Goal: Transaction & Acquisition: Subscribe to service/newsletter

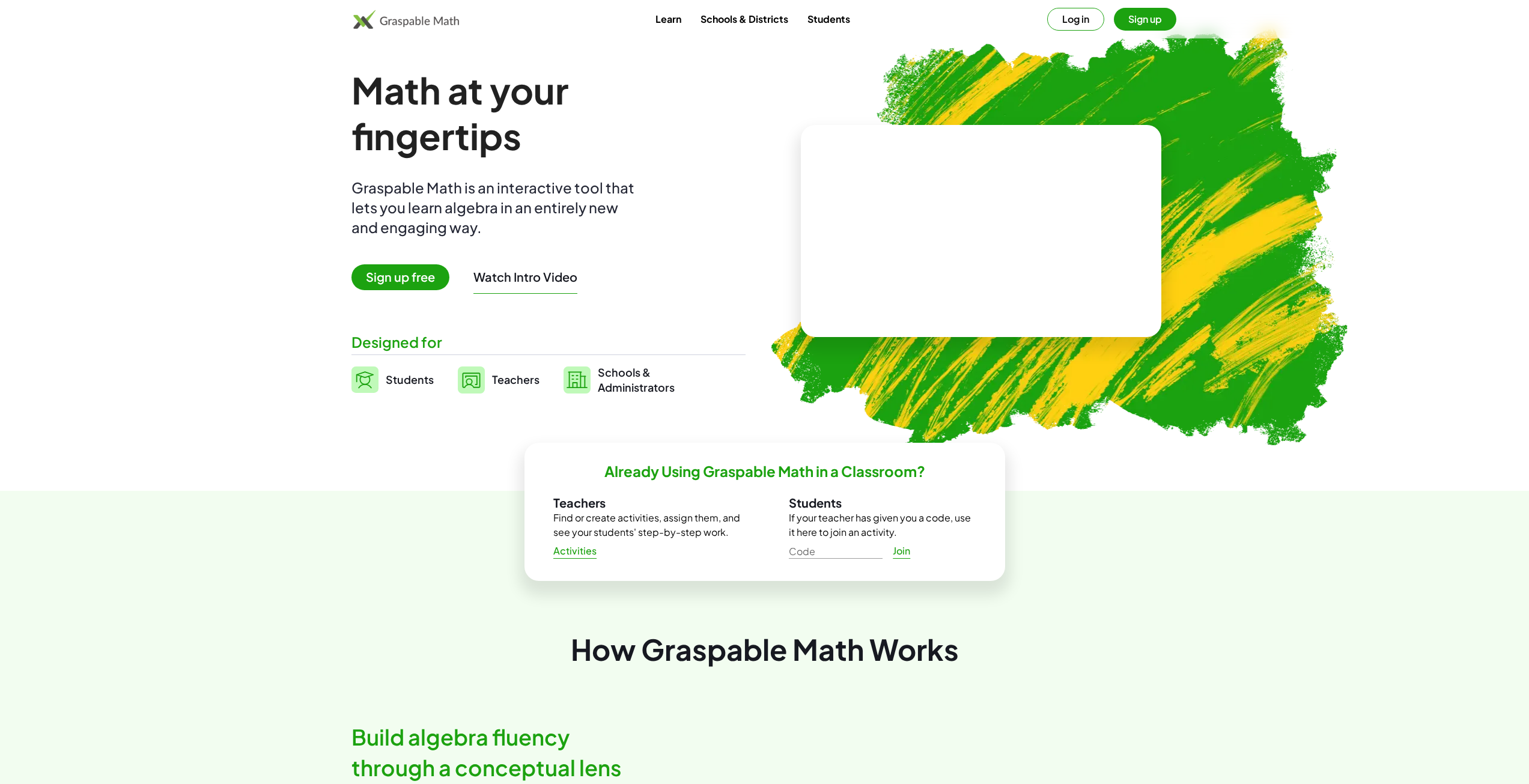
click at [391, 376] on span "Students" at bounding box center [410, 379] width 48 height 14
click at [416, 268] on span "Sign up free" at bounding box center [400, 277] width 98 height 26
click at [403, 273] on span "Sign up free" at bounding box center [400, 277] width 98 height 26
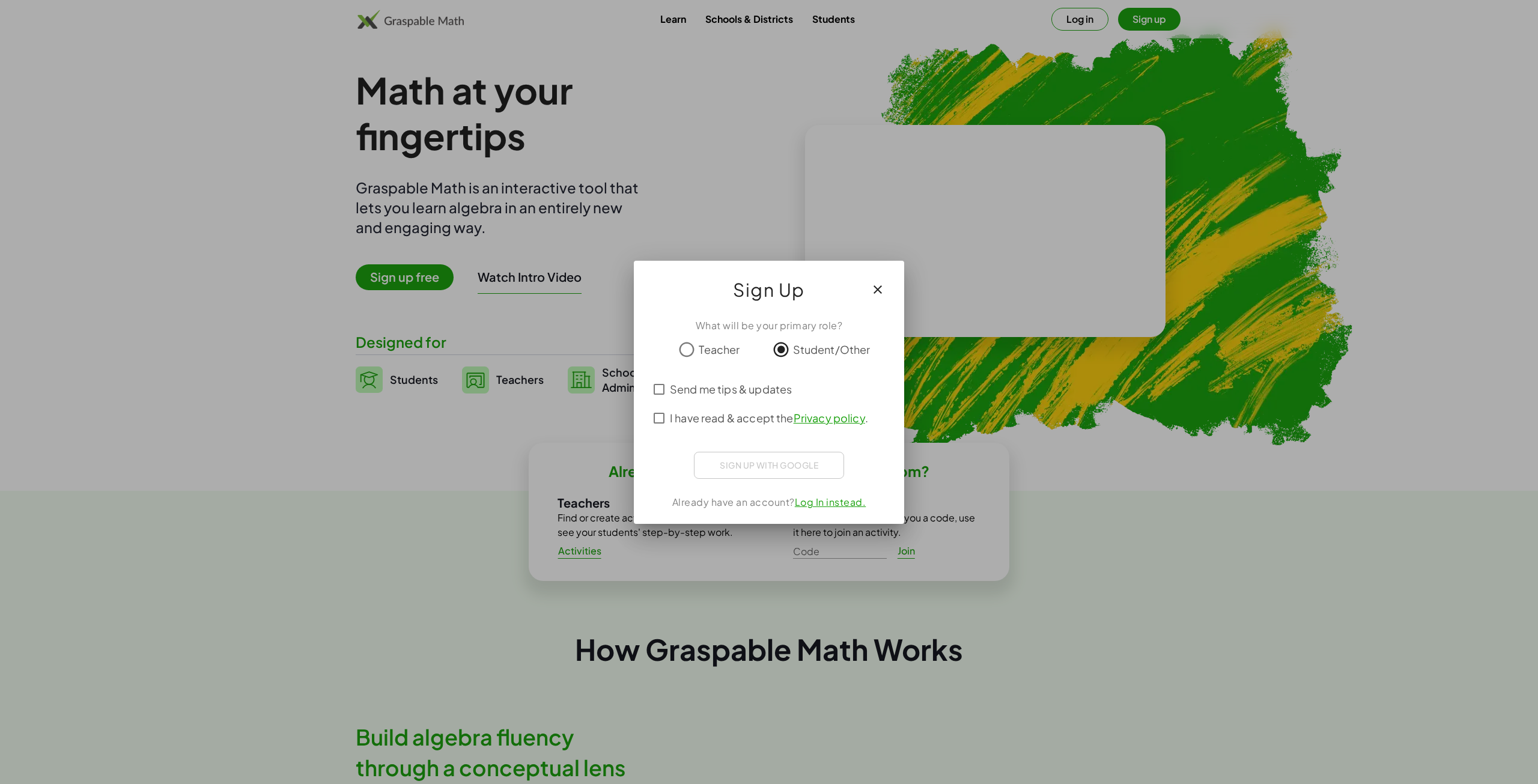
click at [661, 409] on div "I have read & accept the Privacy policy ." at bounding box center [769, 417] width 241 height 29
click at [883, 289] on icon "button" at bounding box center [878, 290] width 15 height 15
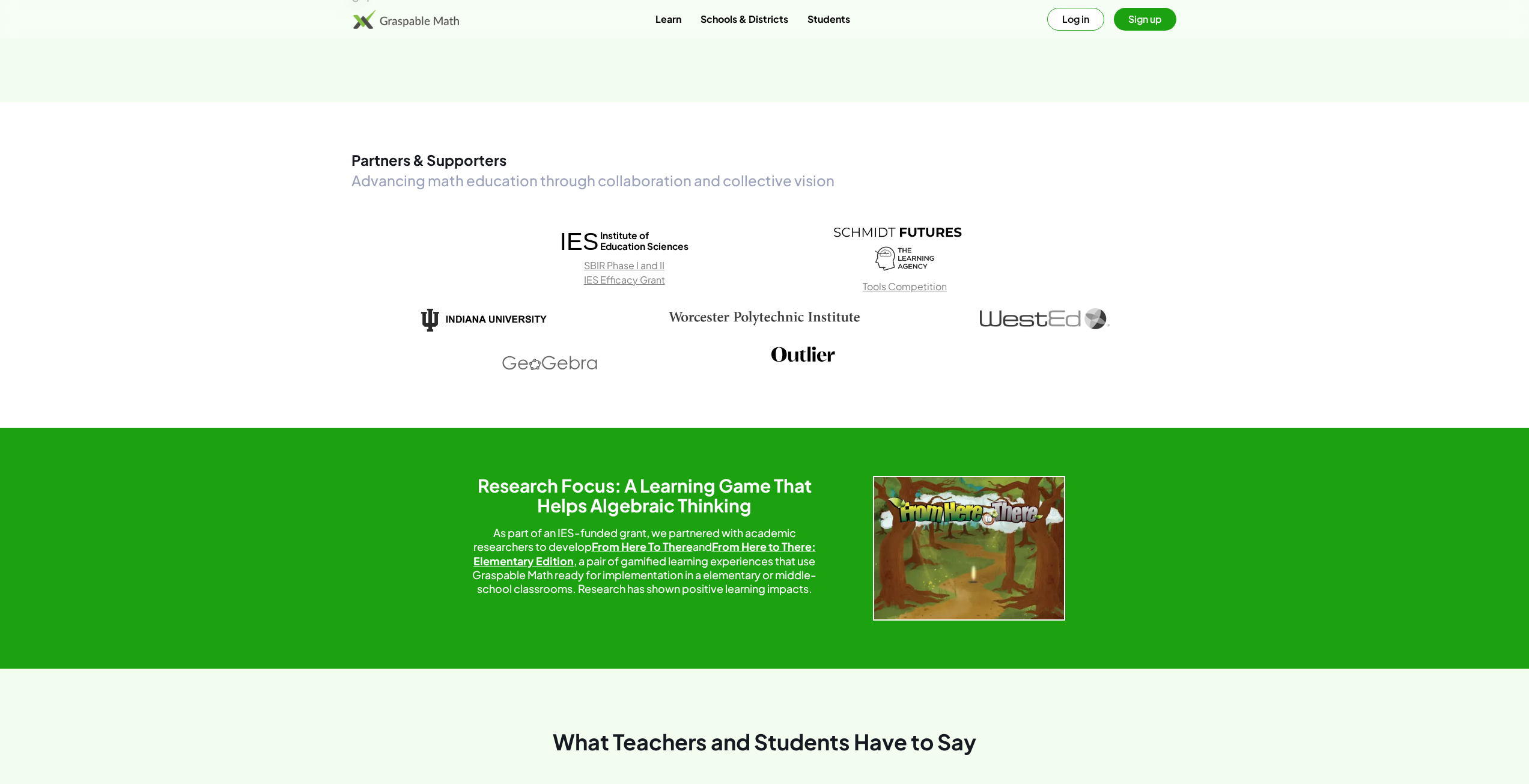
scroll to position [1922, 0]
